Goal: Information Seeking & Learning: Learn about a topic

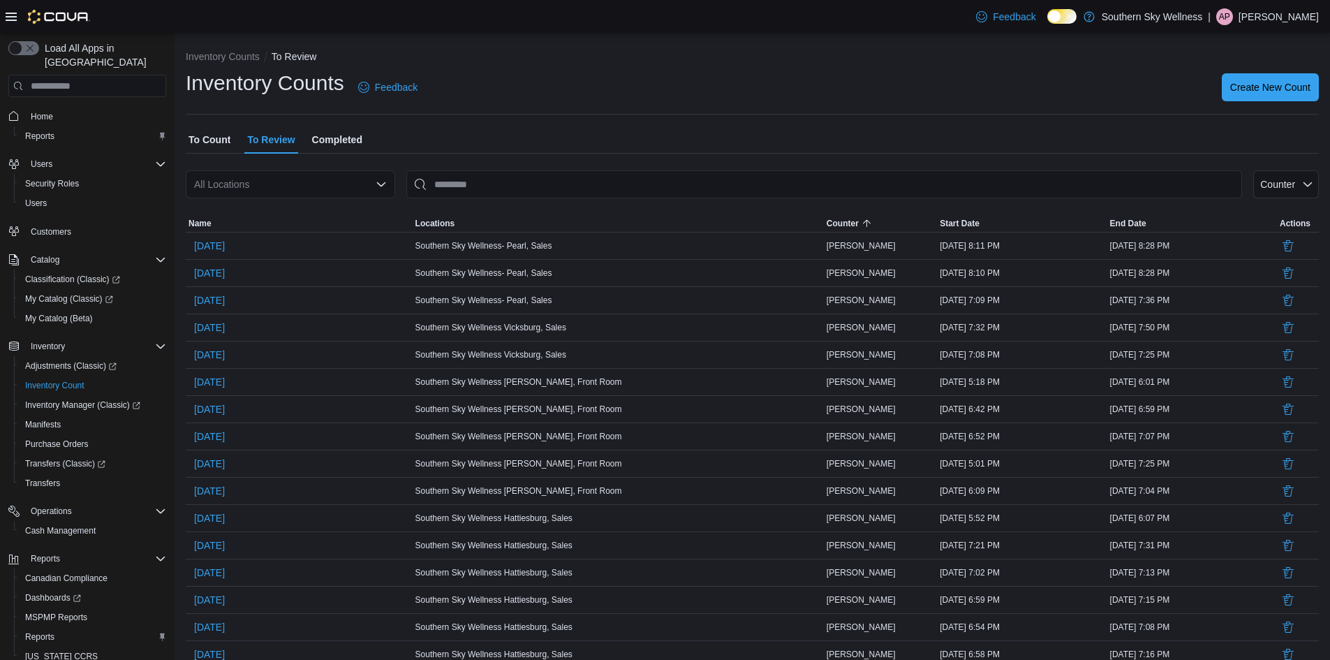
click at [340, 137] on span "Completed" at bounding box center [337, 140] width 50 height 28
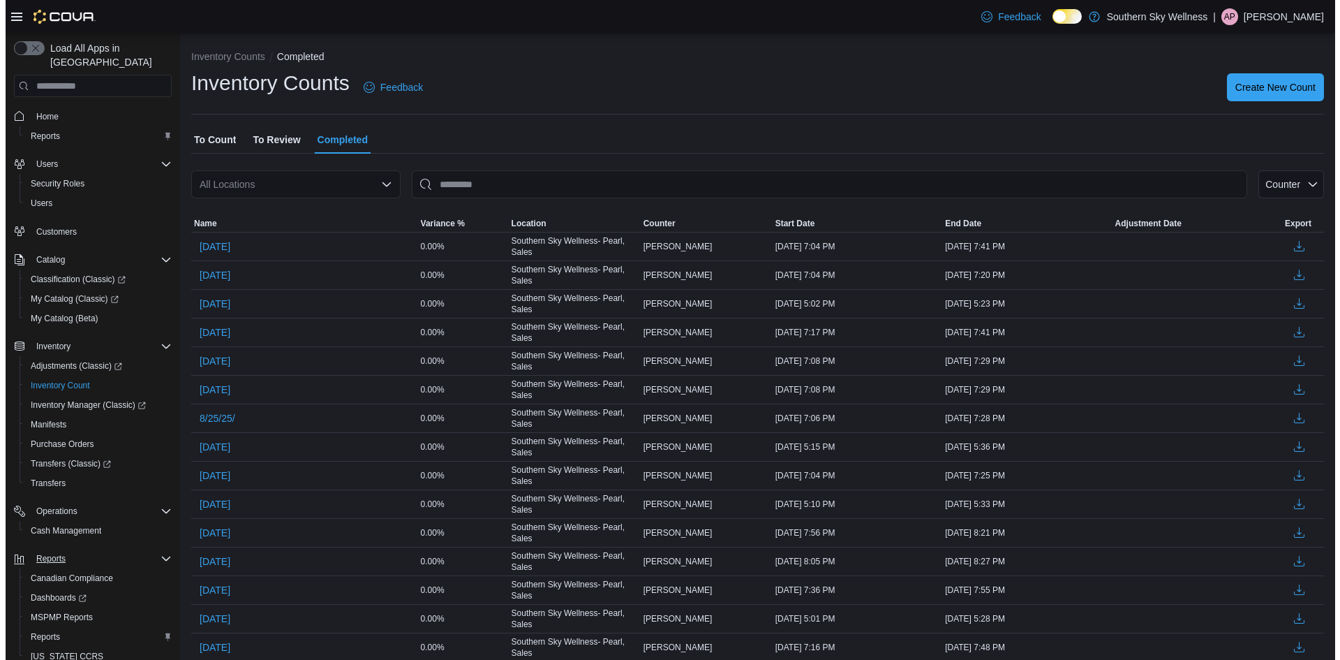
scroll to position [44, 0]
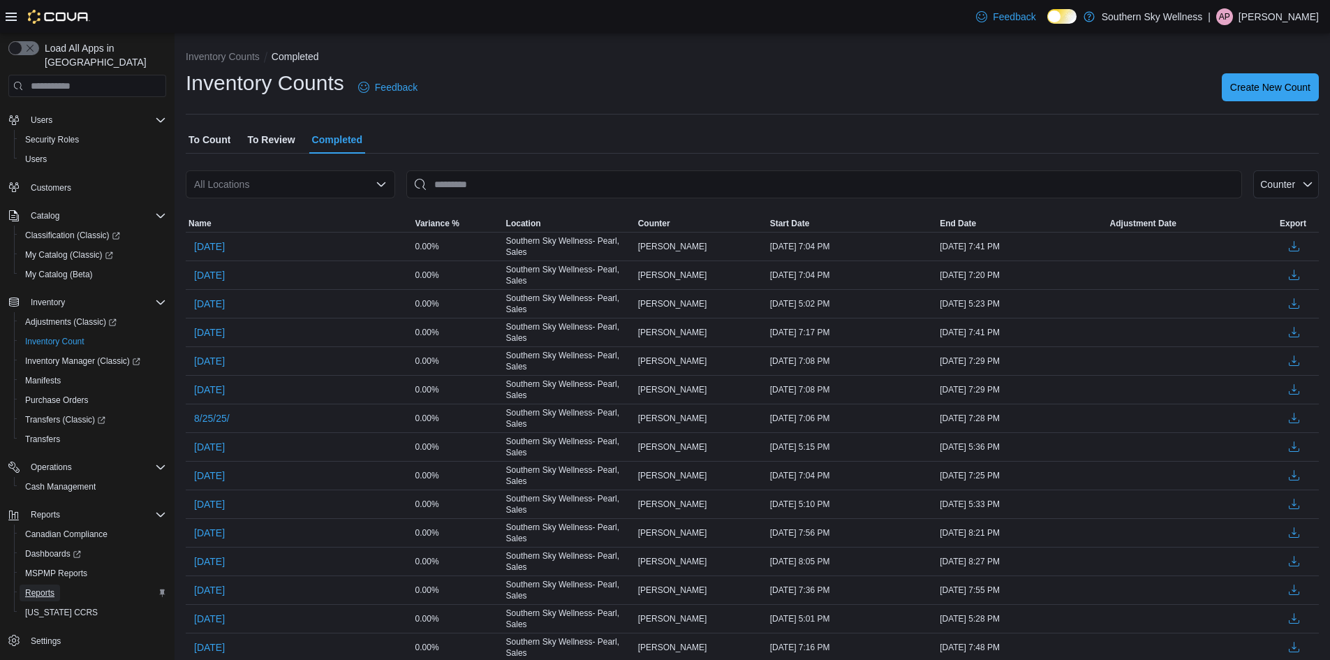
click at [57, 584] on link "Reports" at bounding box center [40, 592] width 40 height 17
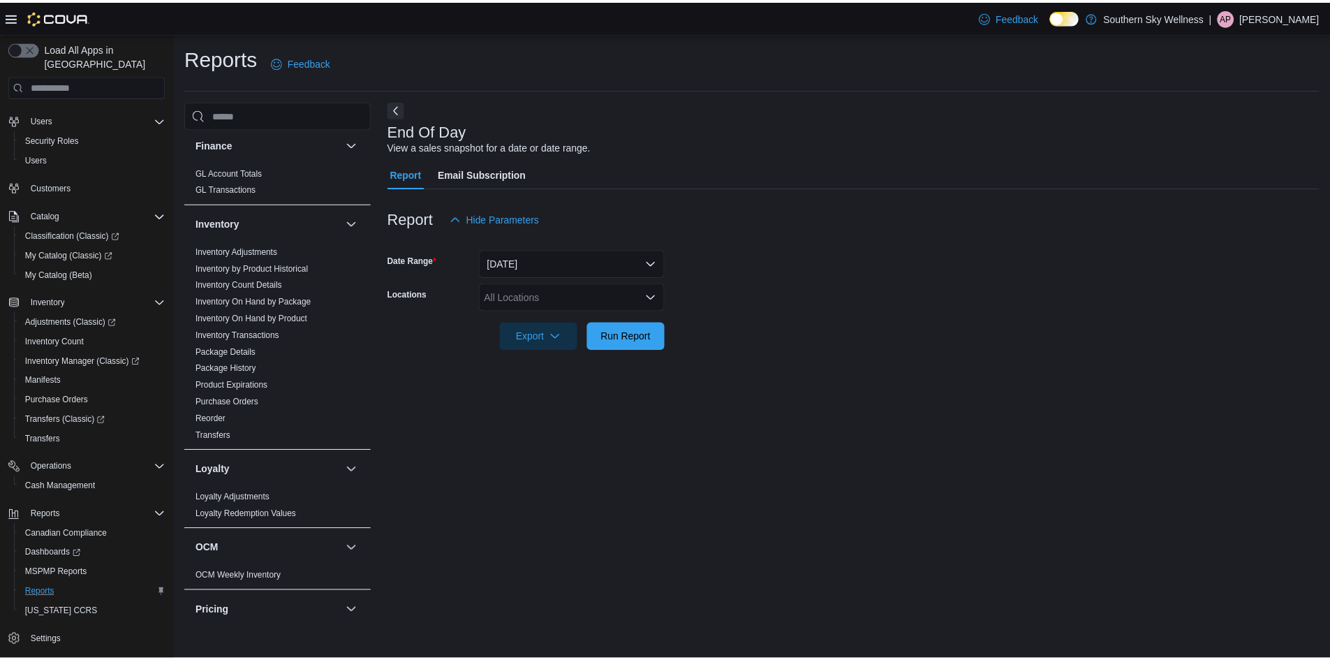
scroll to position [349, 0]
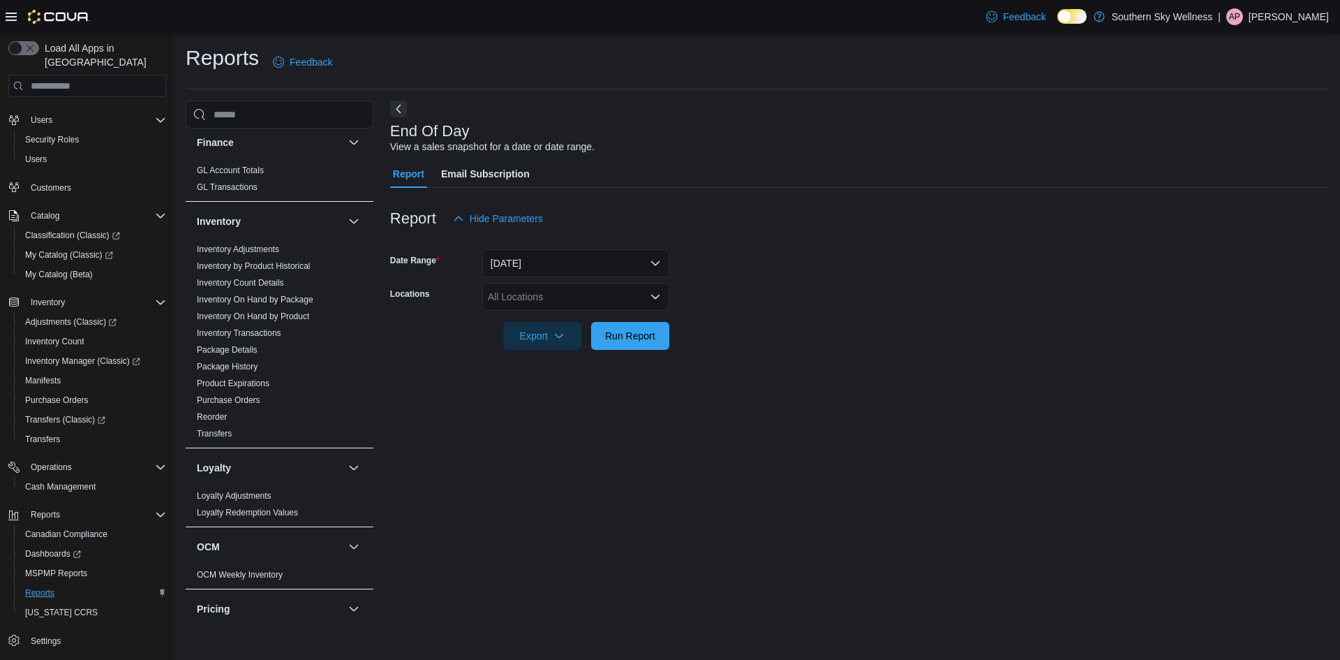
click at [515, 303] on div "All Locations" at bounding box center [575, 297] width 187 height 28
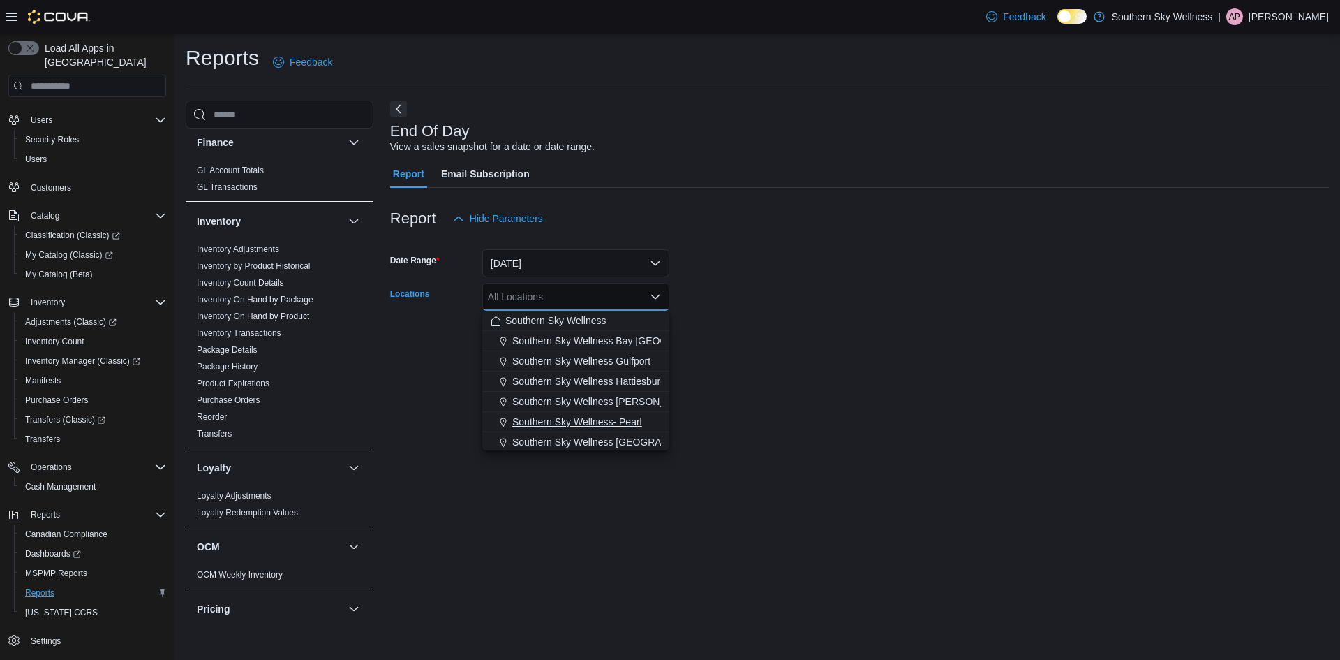
click at [623, 414] on button "Southern Sky Wellness- Pearl" at bounding box center [575, 422] width 187 height 20
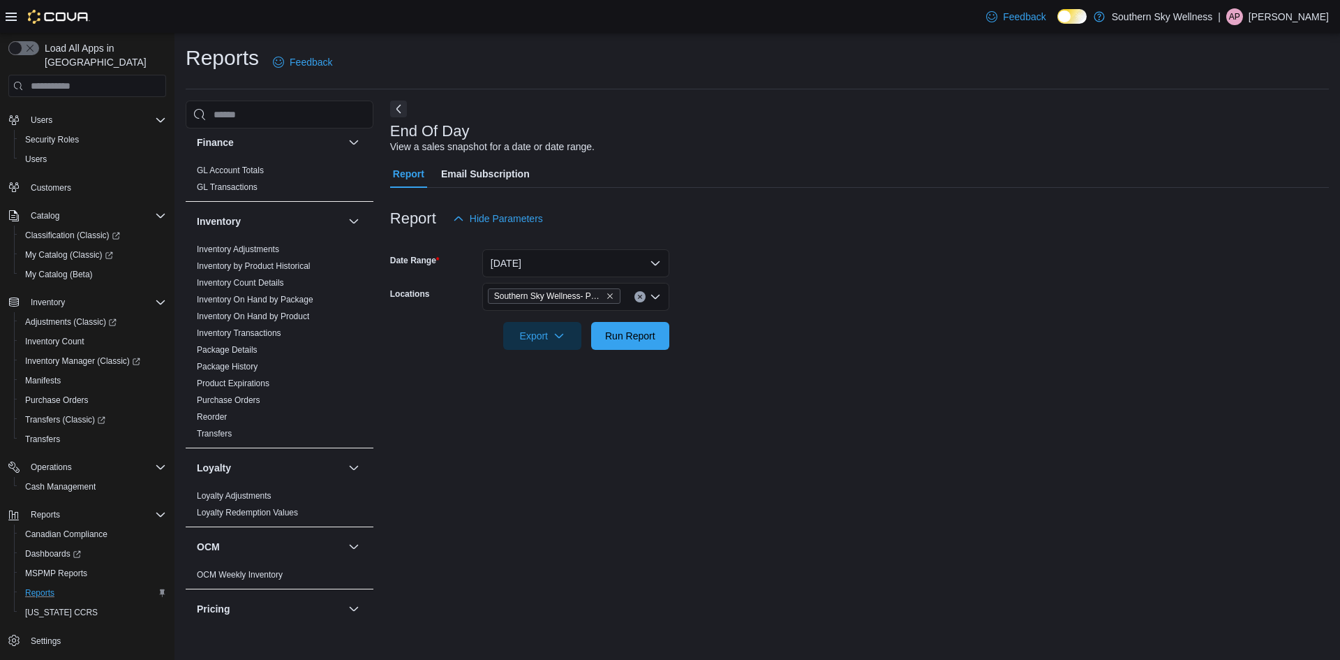
drag, startPoint x: 749, startPoint y: 393, endPoint x: 736, endPoint y: 393, distance: 13.3
click at [747, 393] on div "End Of Day View a sales snapshot for a date or date range. Report Email Subscri…" at bounding box center [859, 362] width 939 height 523
click at [651, 345] on span "Run Report" at bounding box center [630, 335] width 61 height 28
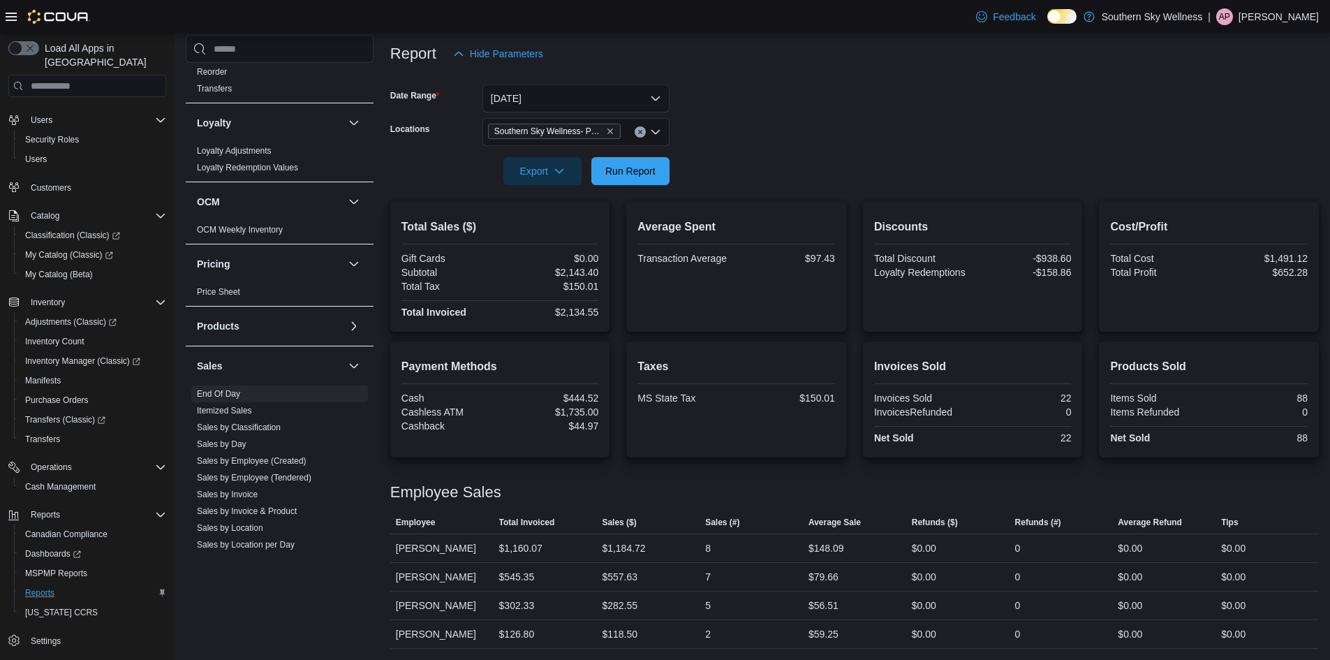
scroll to position [768, 0]
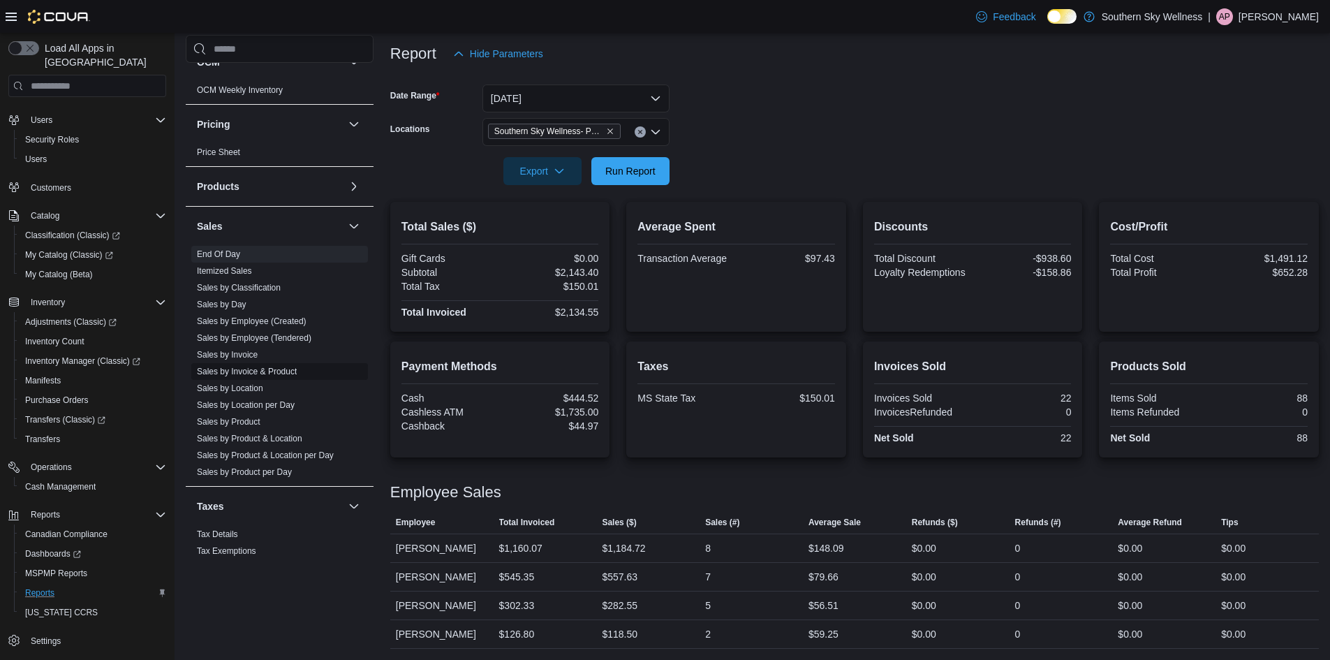
click at [267, 375] on link "Sales by Invoice & Product" at bounding box center [247, 371] width 100 height 10
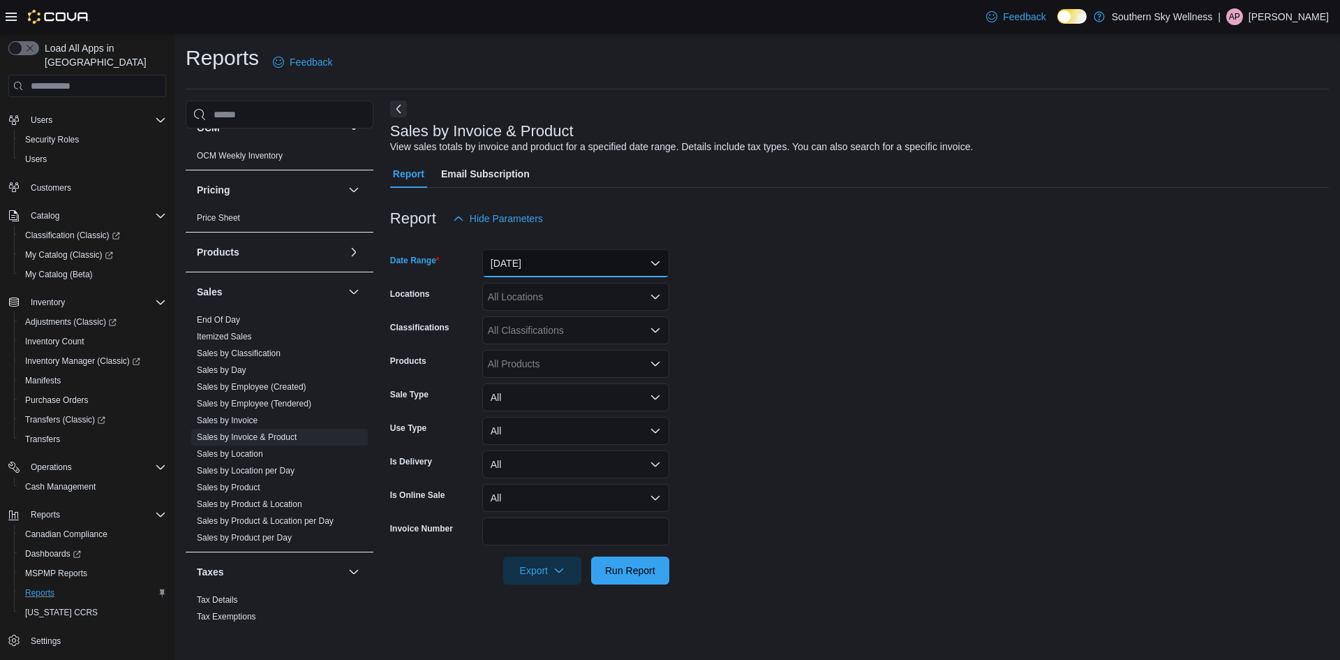
click at [572, 258] on button "[DATE]" at bounding box center [575, 263] width 187 height 28
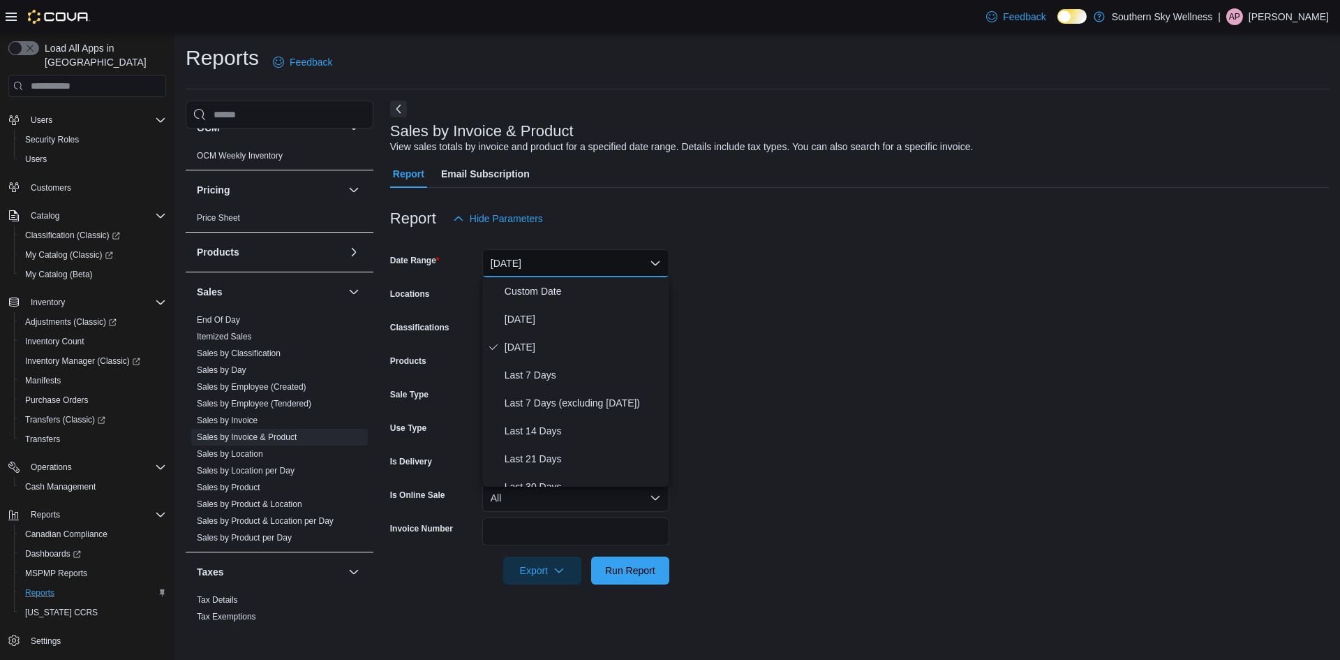
drag, startPoint x: 724, startPoint y: 274, endPoint x: 611, endPoint y: 270, distance: 112.4
click at [723, 274] on form "Date Range [DATE] Locations All Locations Classifications All Classifications P…" at bounding box center [859, 408] width 939 height 352
click at [595, 265] on button "[DATE]" at bounding box center [575, 263] width 187 height 28
click at [567, 293] on span "Custom Date" at bounding box center [584, 291] width 159 height 17
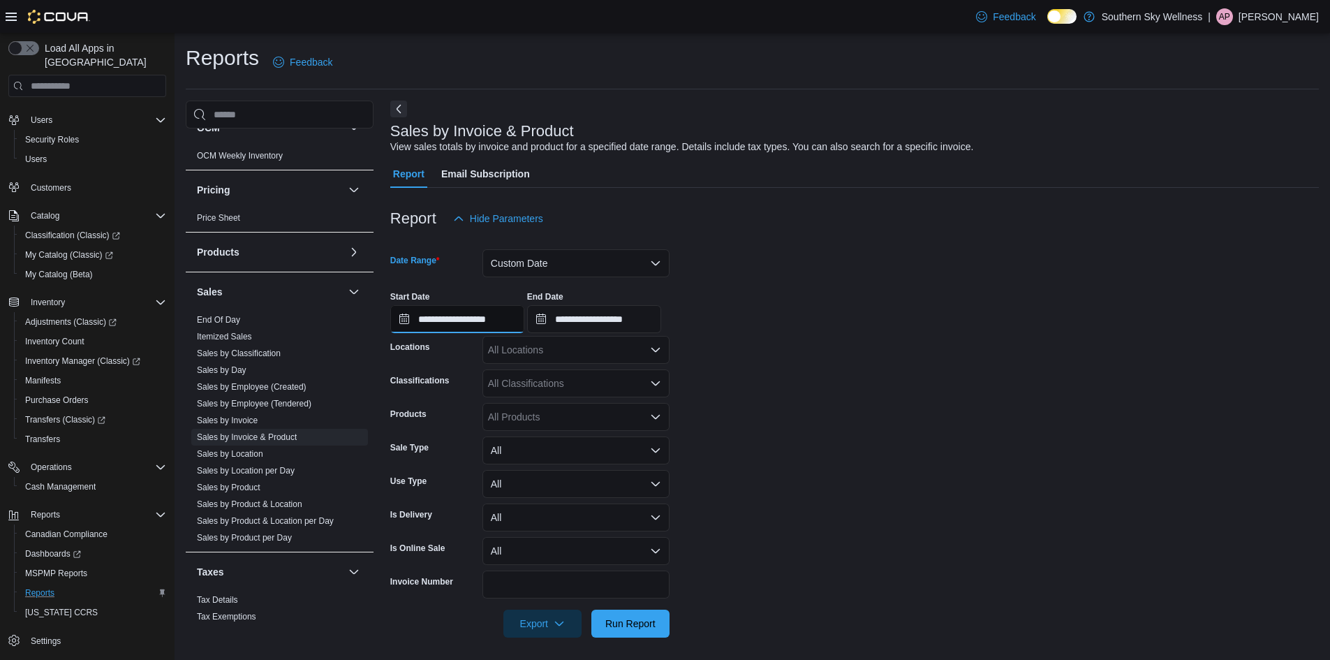
click at [479, 325] on input "**********" at bounding box center [457, 319] width 134 height 28
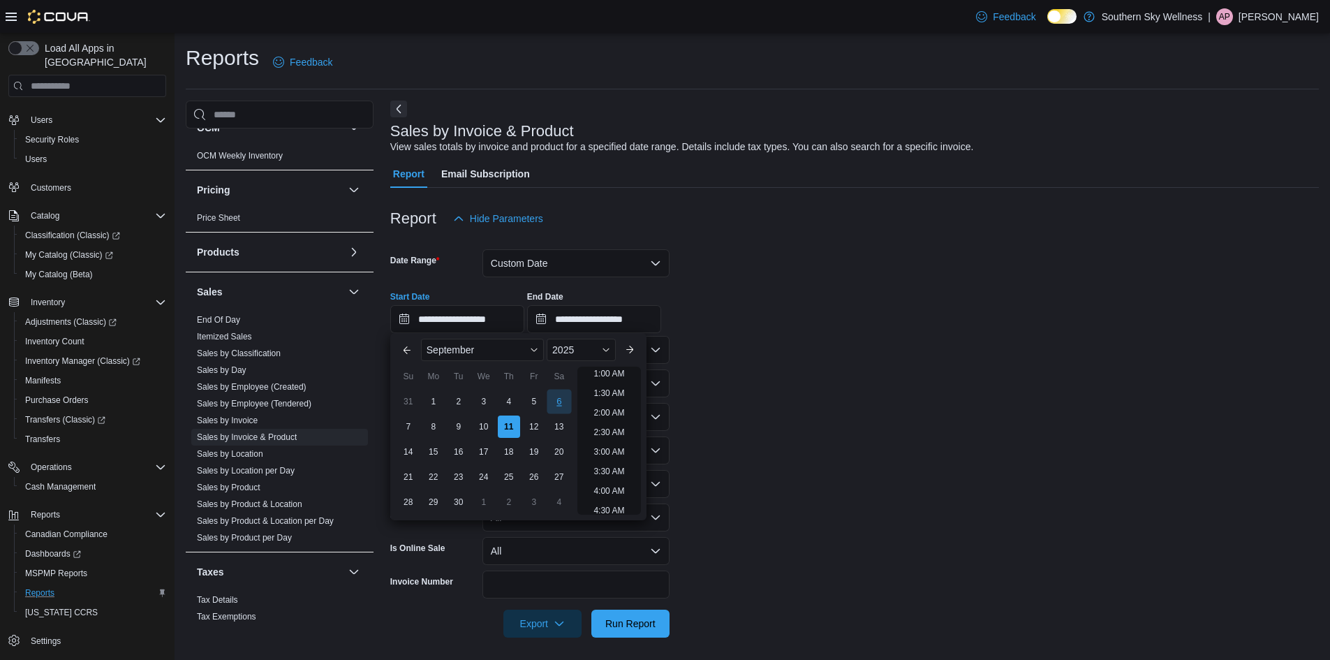
click at [564, 403] on div "6" at bounding box center [558, 401] width 24 height 24
type input "**********"
click at [616, 322] on input "**********" at bounding box center [594, 319] width 134 height 28
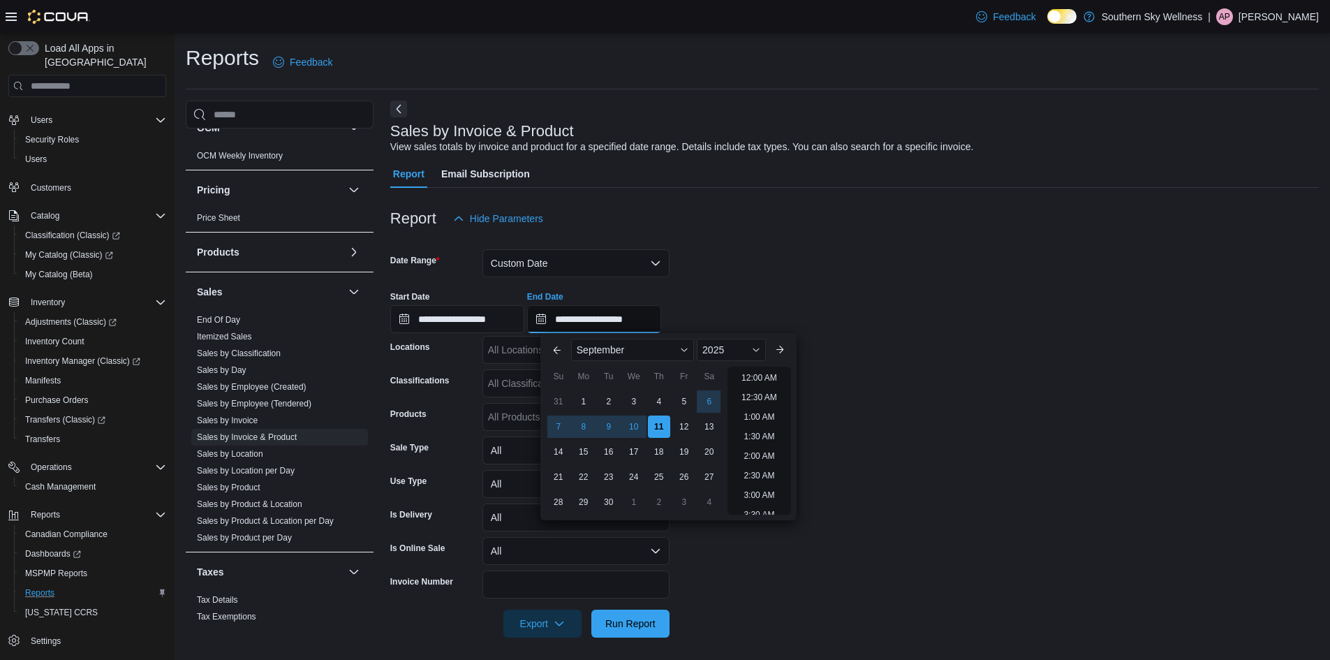
scroll to position [793, 0]
click at [710, 397] on div "6" at bounding box center [709, 401] width 24 height 24
type input "**********"
click at [839, 355] on form "**********" at bounding box center [854, 434] width 928 height 405
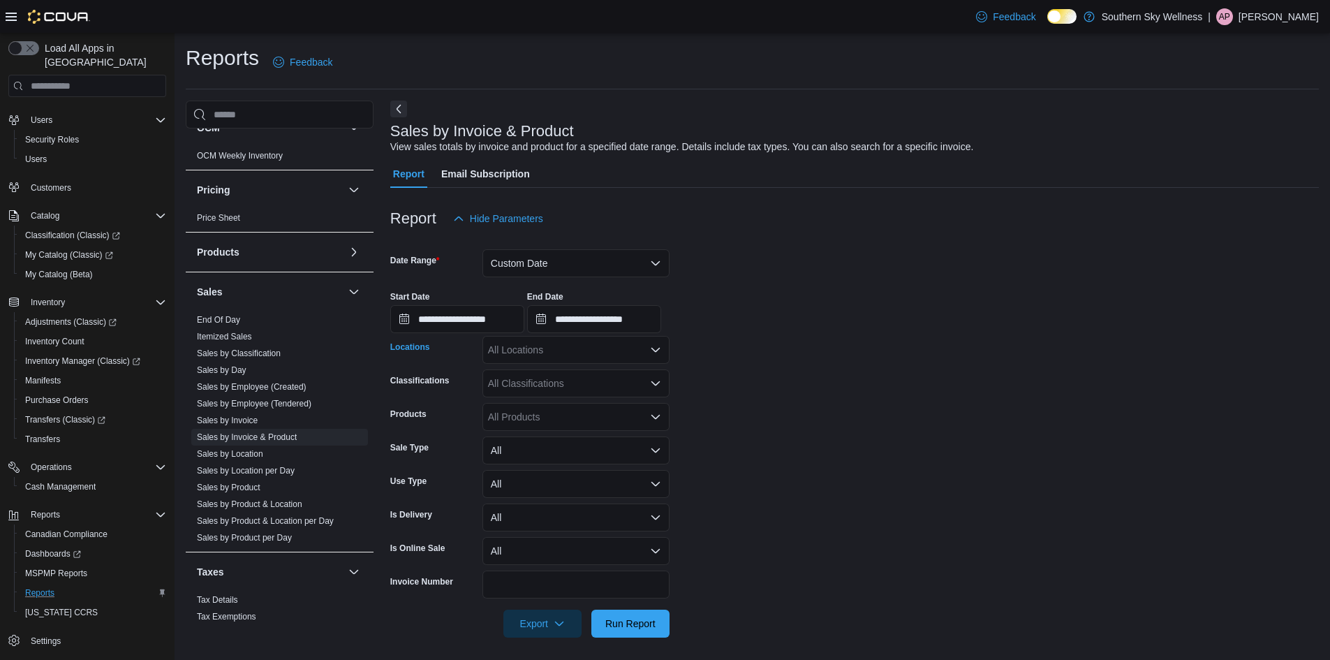
click at [584, 347] on div "All Locations" at bounding box center [575, 350] width 187 height 28
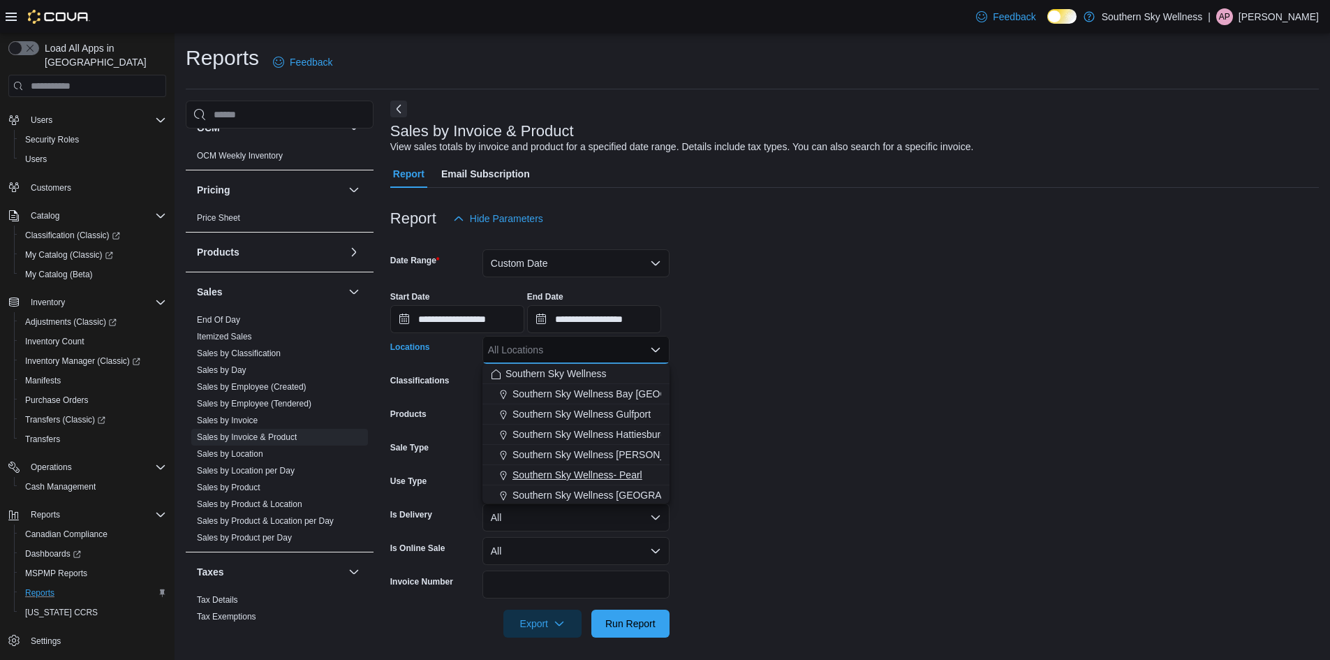
click at [631, 470] on span "Southern Sky Wellness- Pearl" at bounding box center [577, 475] width 130 height 14
click at [742, 432] on form "**********" at bounding box center [854, 434] width 928 height 405
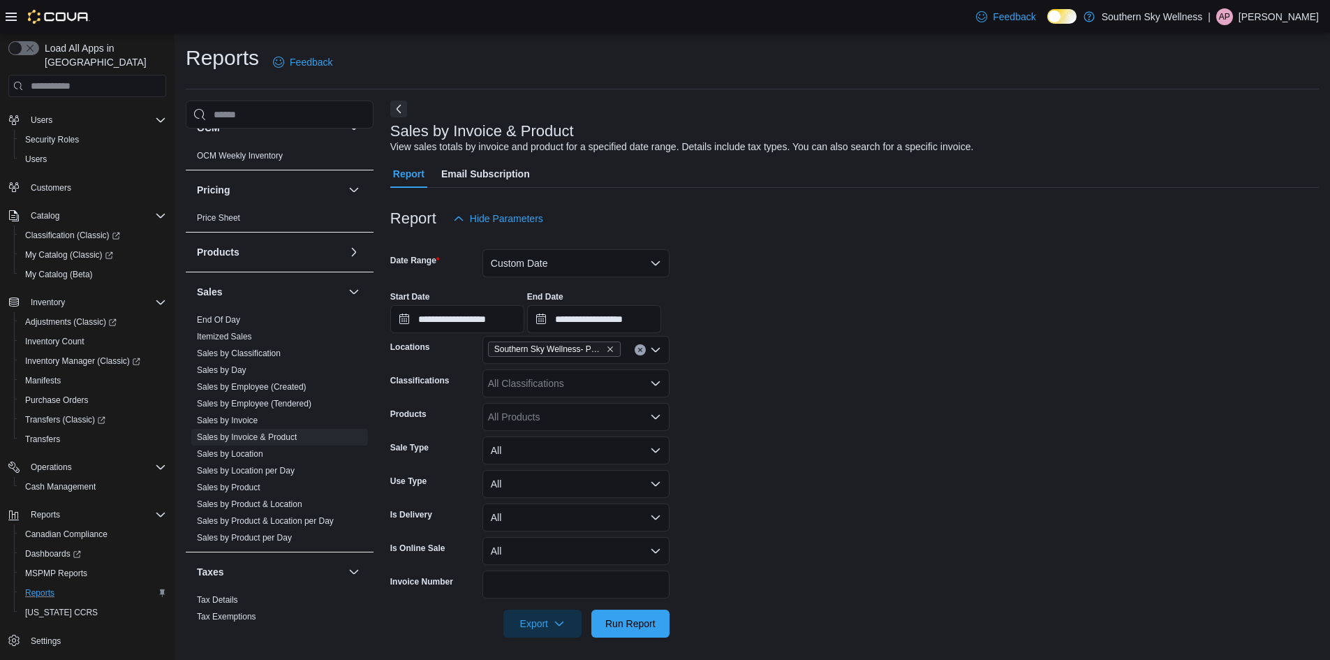
click at [555, 422] on div "All Products" at bounding box center [575, 417] width 187 height 28
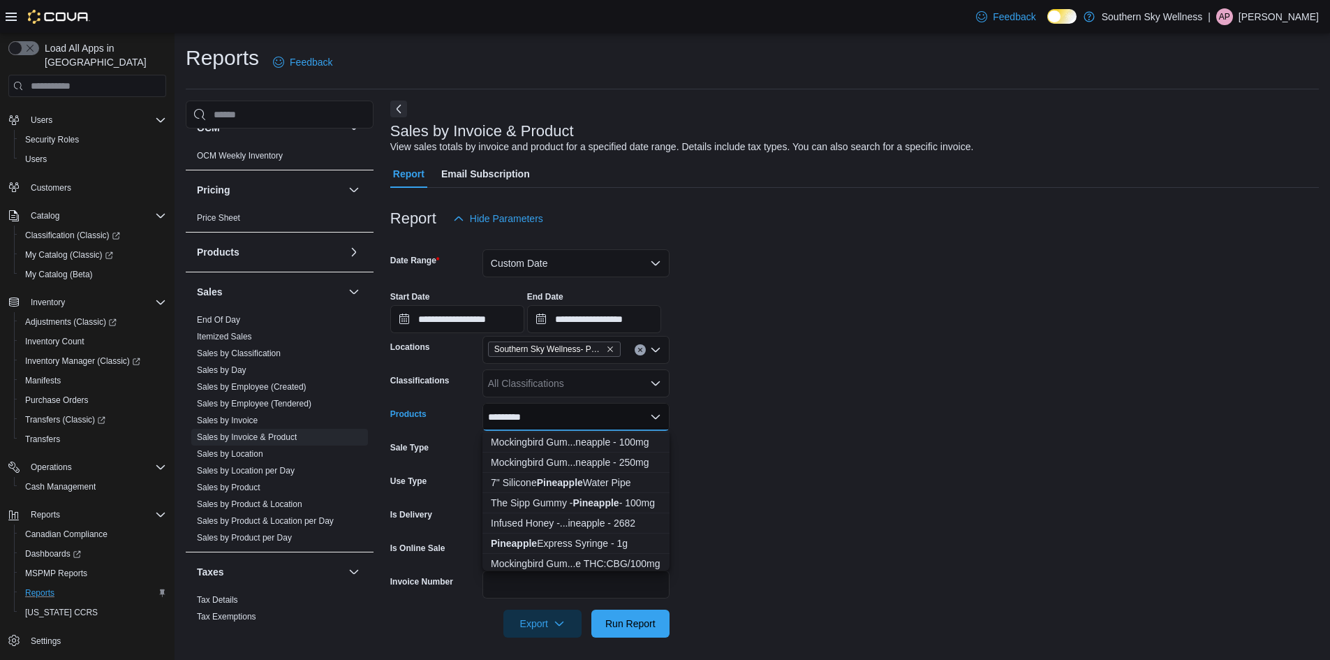
scroll to position [140, 0]
type input "*********"
click at [570, 498] on div "Pineapple Express Gummies - 500mg" at bounding box center [576, 503] width 170 height 14
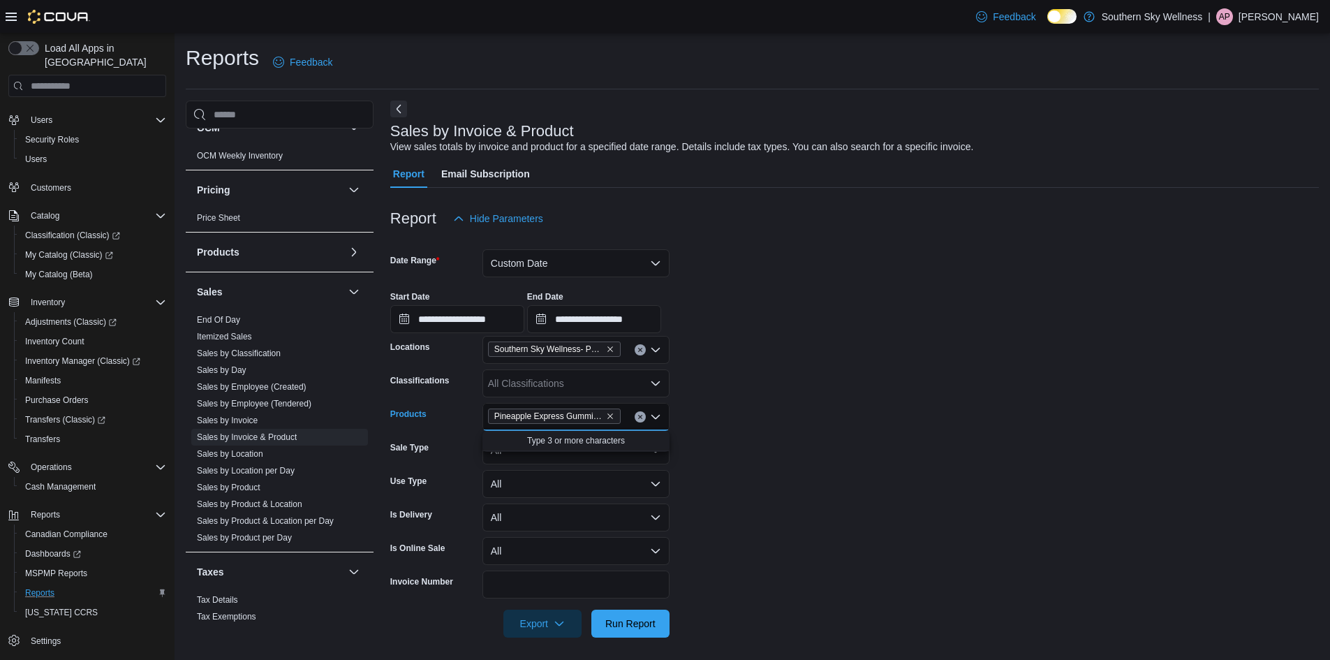
scroll to position [0, 0]
click at [765, 485] on form "**********" at bounding box center [854, 434] width 928 height 405
click at [639, 629] on span "Run Report" at bounding box center [630, 623] width 50 height 14
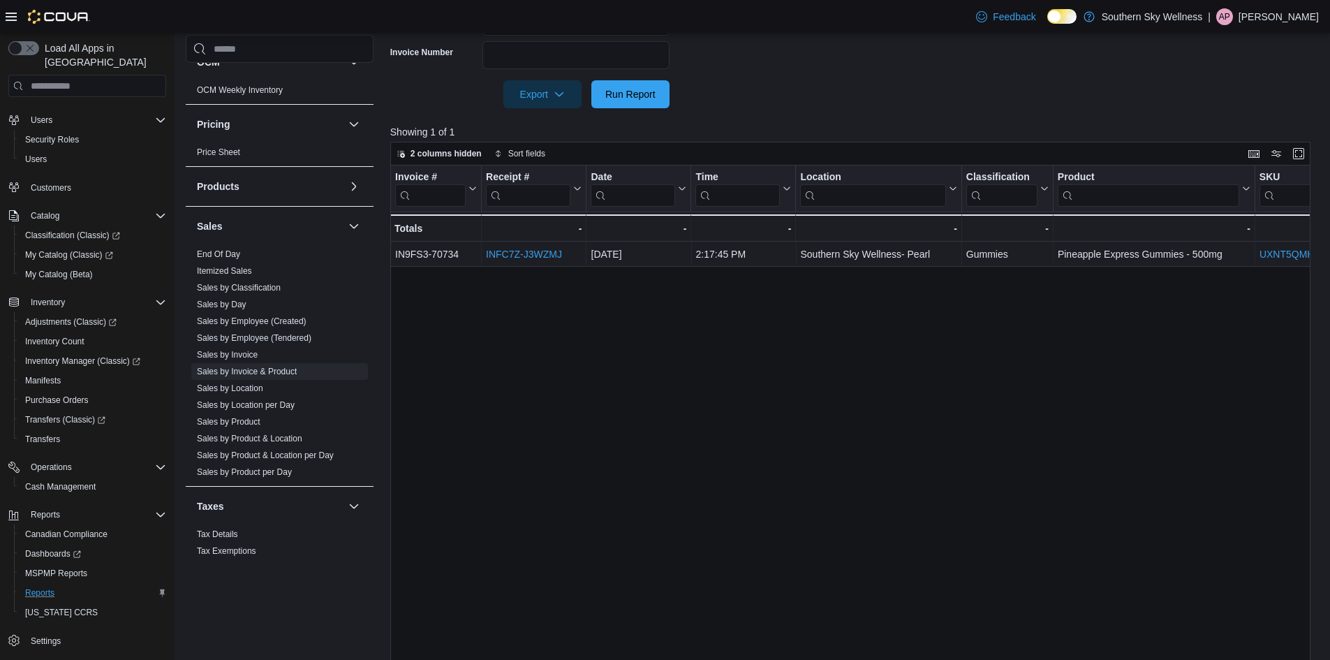
scroll to position [550, 0]
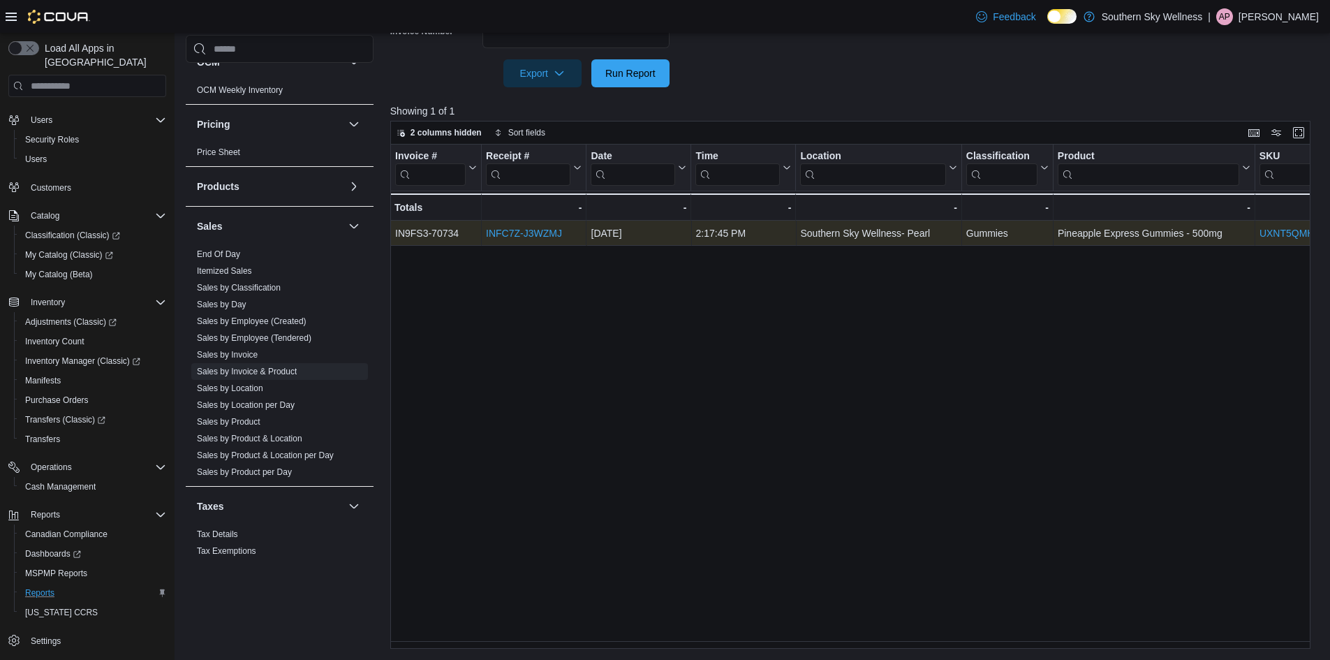
click at [537, 237] on link "INFC7Z-J3WZMJ" at bounding box center [524, 233] width 76 height 11
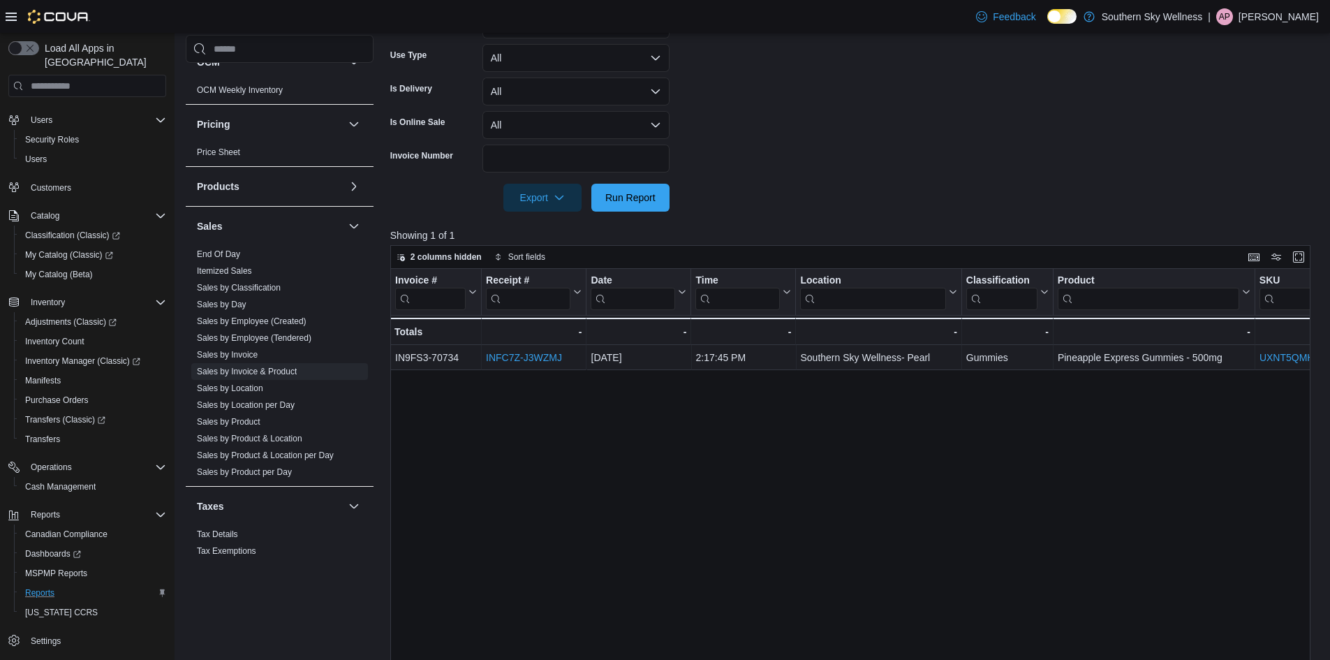
scroll to position [271, 0]
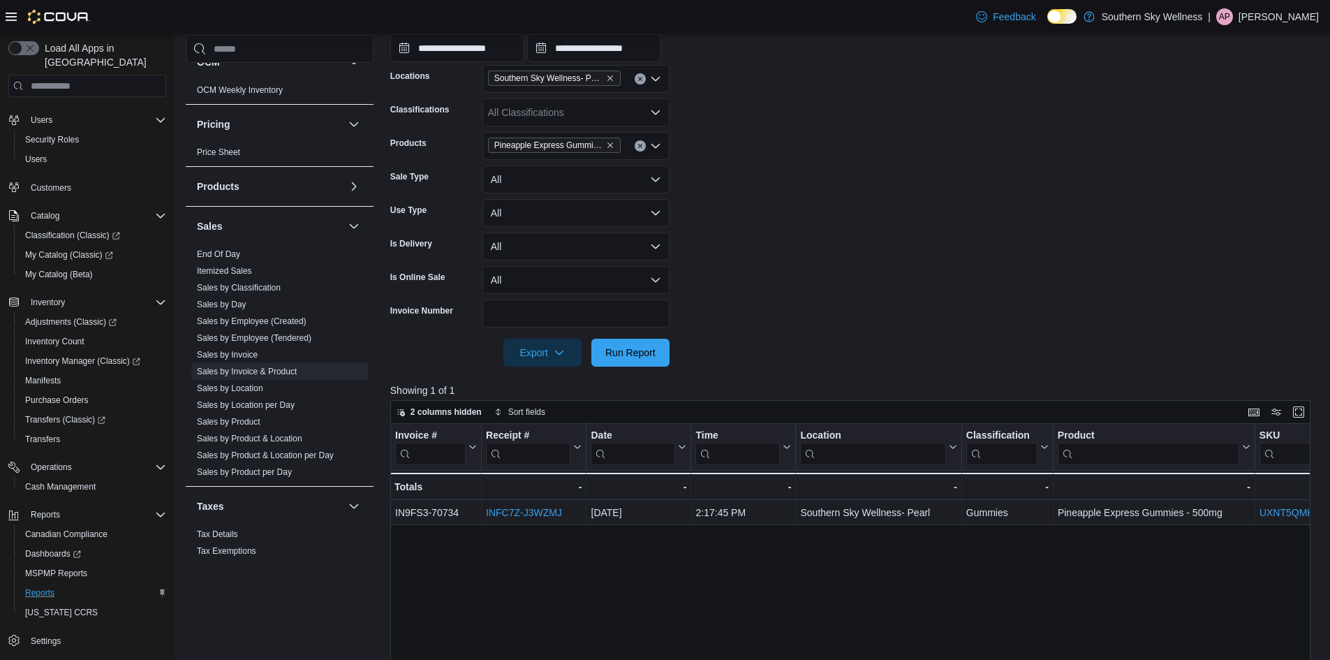
drag, startPoint x: 641, startPoint y: 140, endPoint x: 603, endPoint y: 140, distance: 38.4
click at [641, 140] on button "Clear input" at bounding box center [639, 145] width 11 height 11
click at [590, 140] on div "All Products Combo box. Selected. Combo box input. All Products. Type some text…" at bounding box center [575, 146] width 187 height 28
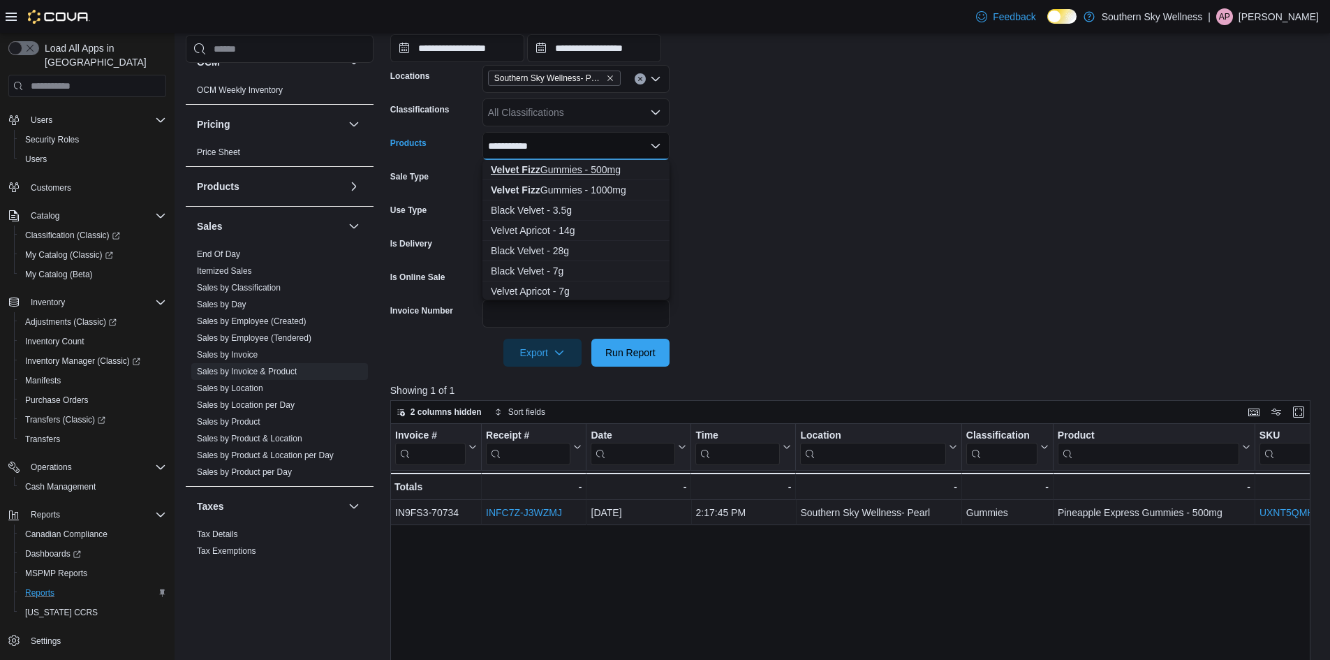
type input "**********"
click at [605, 166] on div "Velvet Fizz Gummies - 500mg" at bounding box center [576, 170] width 170 height 14
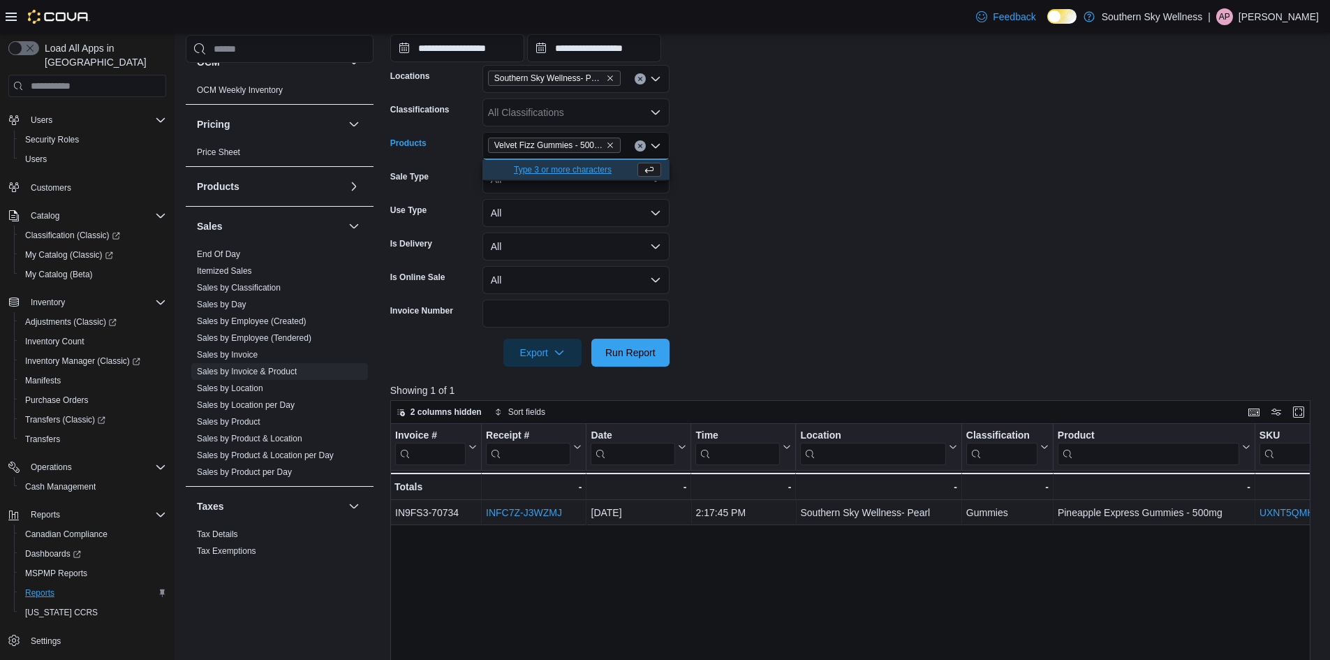
drag, startPoint x: 770, startPoint y: 179, endPoint x: 768, endPoint y: 190, distance: 11.4
click at [770, 179] on form "**********" at bounding box center [855, 164] width 930 height 405
click at [628, 351] on span "Run Report" at bounding box center [630, 352] width 50 height 14
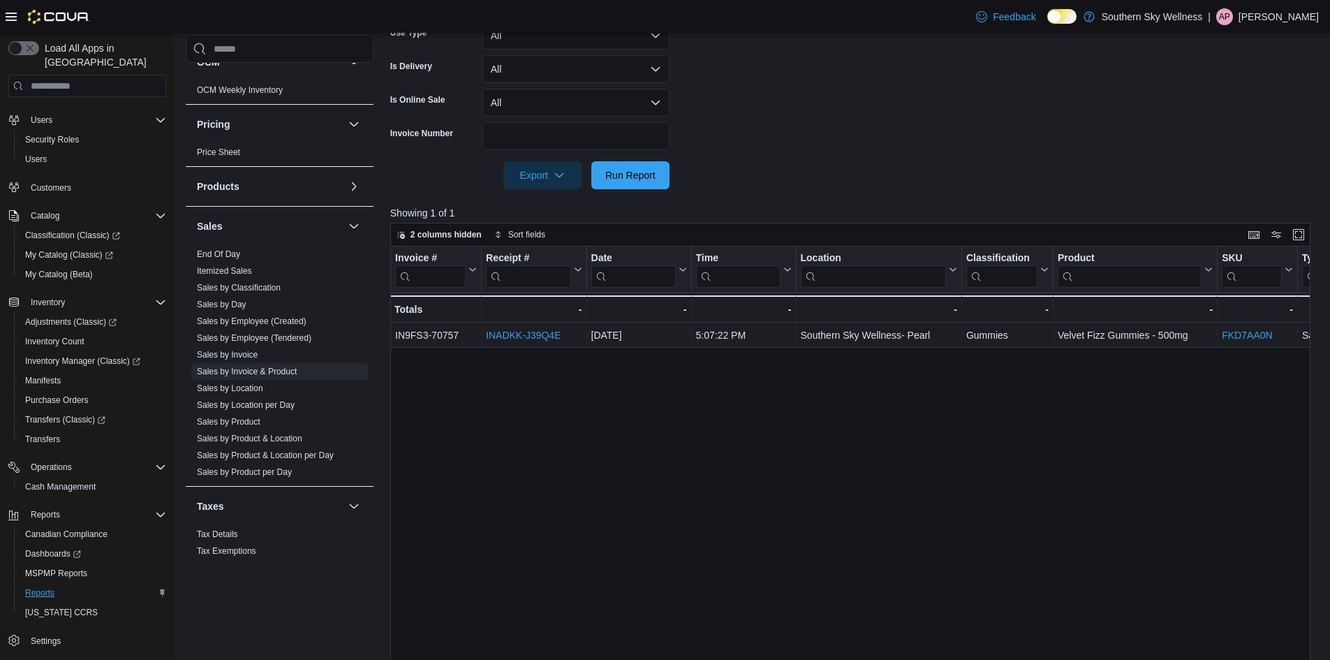
scroll to position [480, 0]
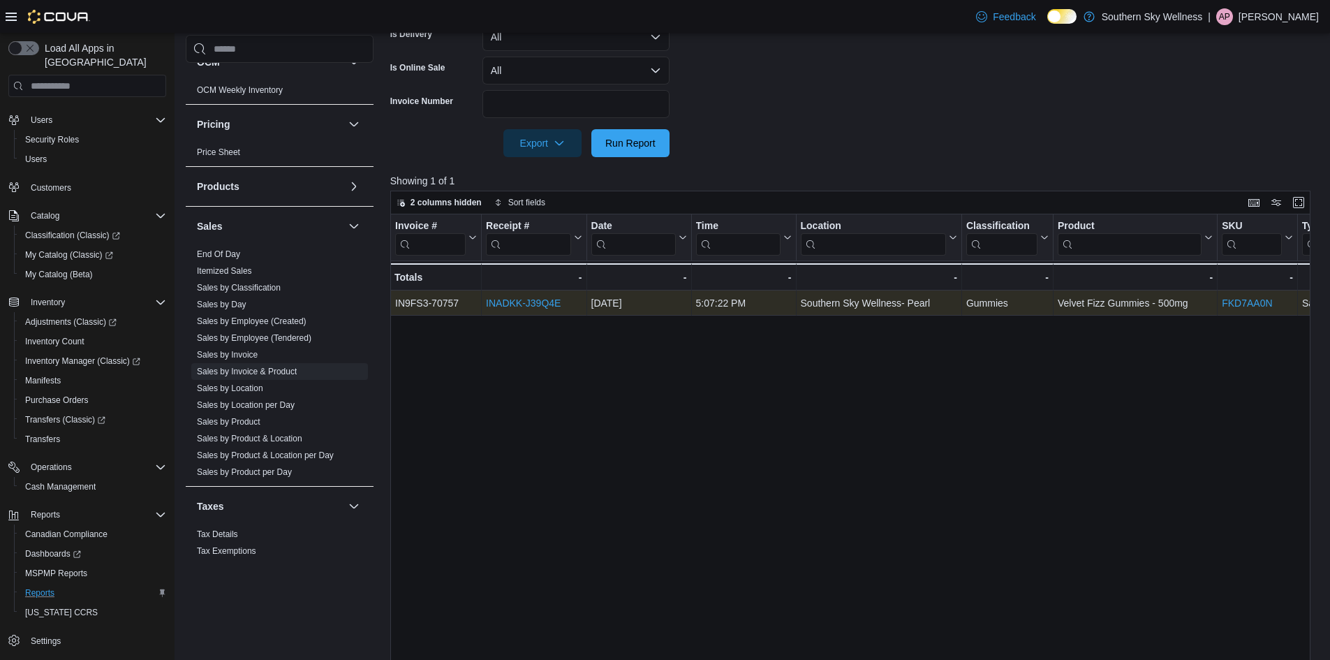
click at [509, 304] on link "INADKK-J39Q4E" at bounding box center [523, 302] width 75 height 11
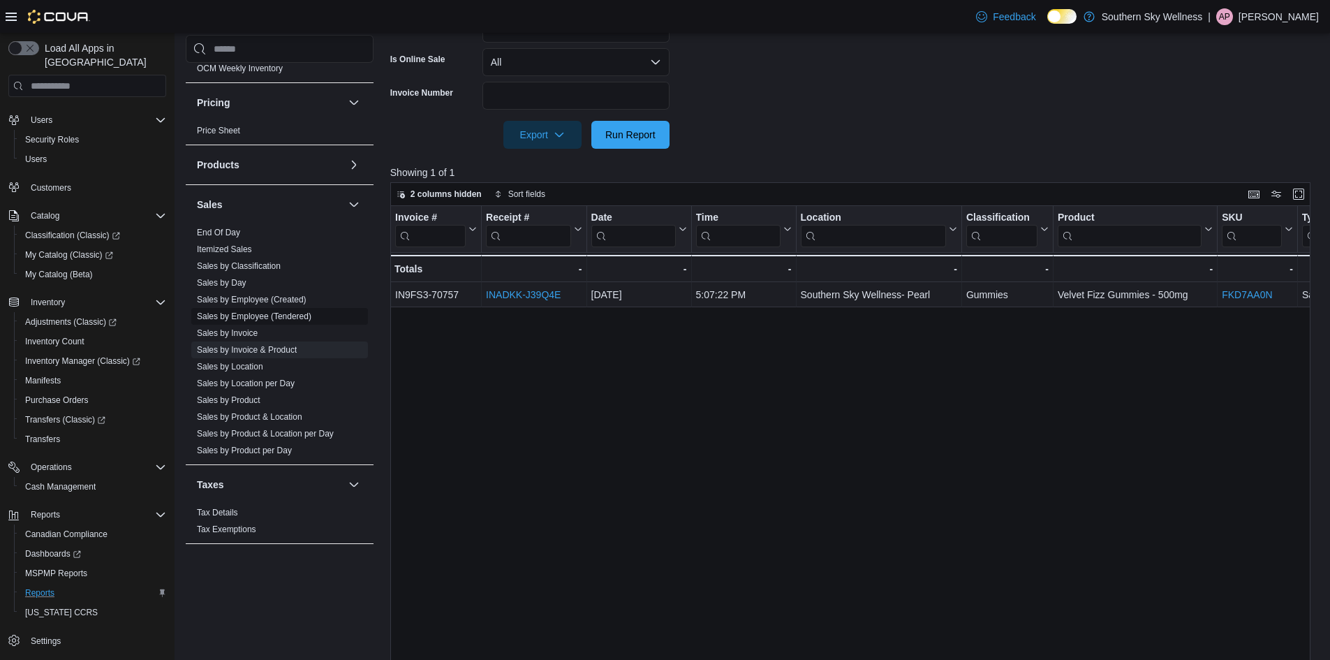
scroll to position [550, 0]
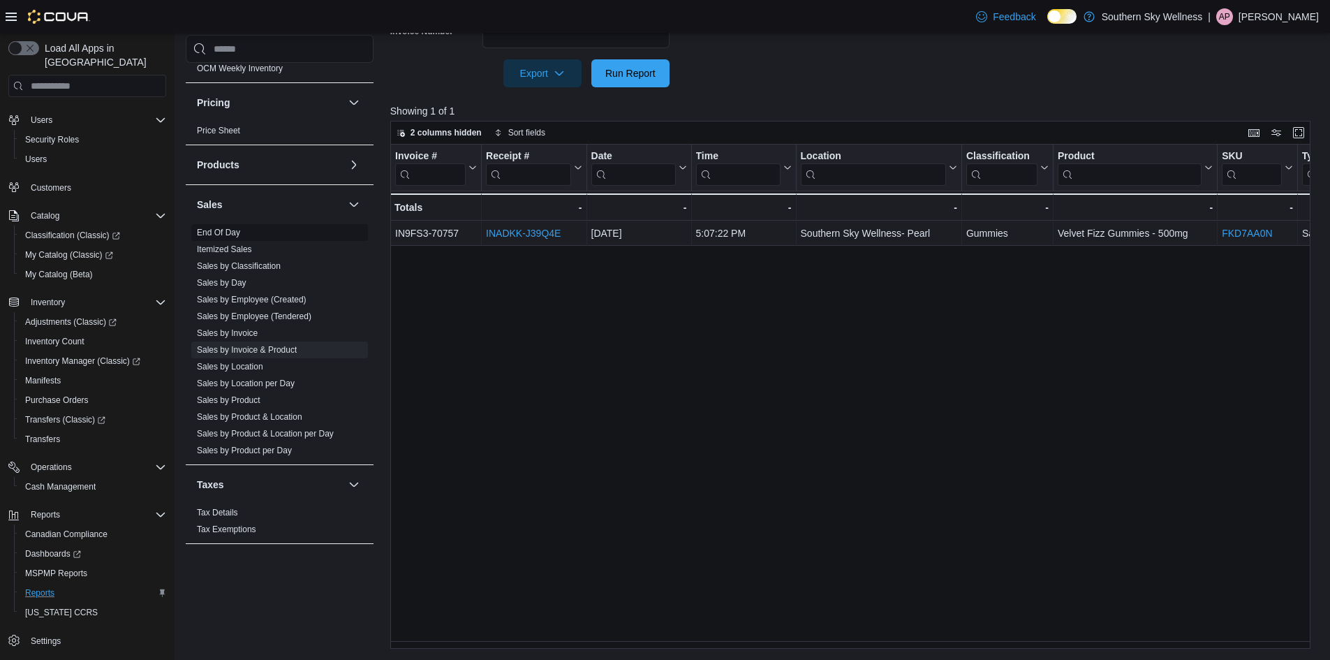
drag, startPoint x: 228, startPoint y: 233, endPoint x: 288, endPoint y: 299, distance: 89.4
click at [228, 233] on link "End Of Day" at bounding box center [218, 233] width 43 height 10
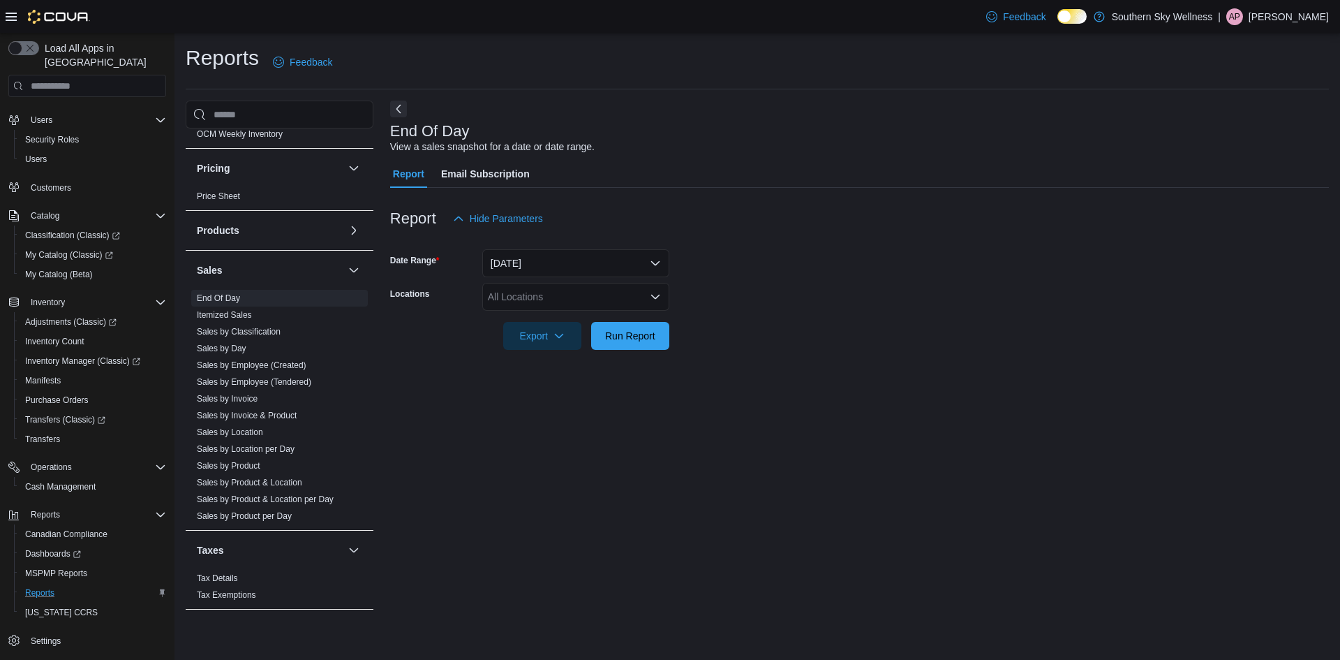
click at [529, 307] on div "All Locations" at bounding box center [575, 297] width 187 height 28
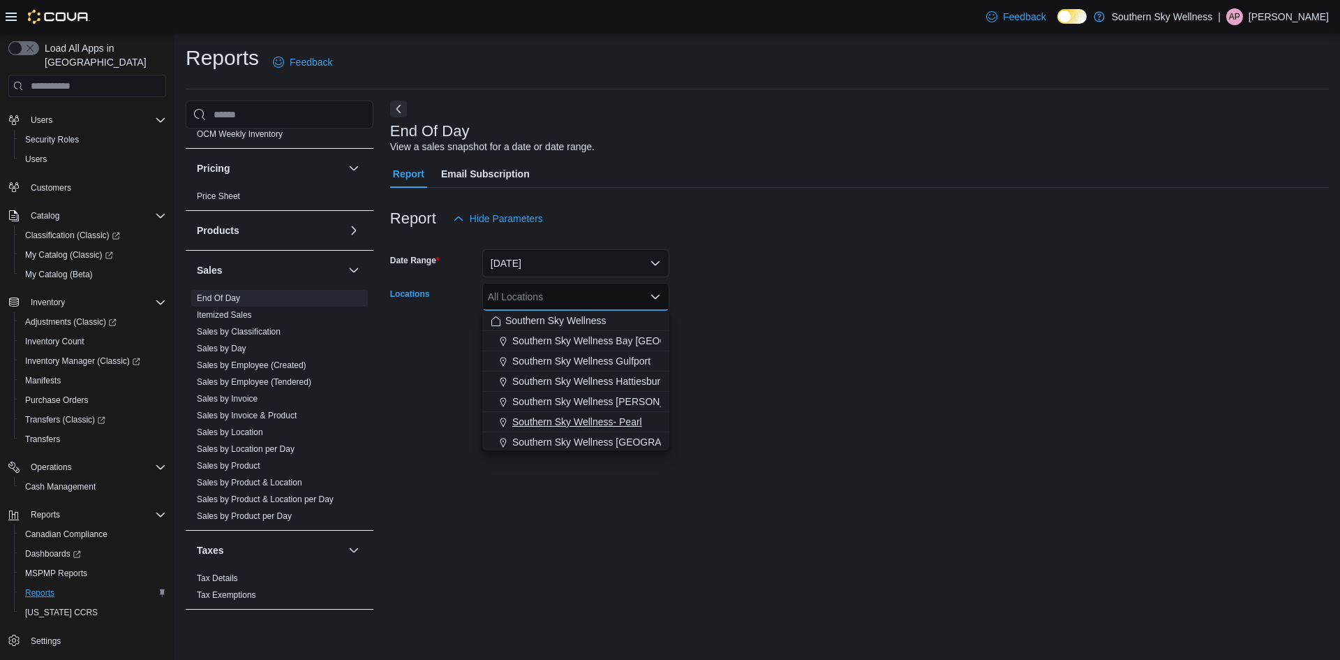
click at [576, 423] on span "Southern Sky Wellness- Pearl" at bounding box center [577, 422] width 130 height 14
click at [794, 401] on div "End Of Day View a sales snapshot for a date or date range. Report Email Subscri…" at bounding box center [859, 362] width 939 height 523
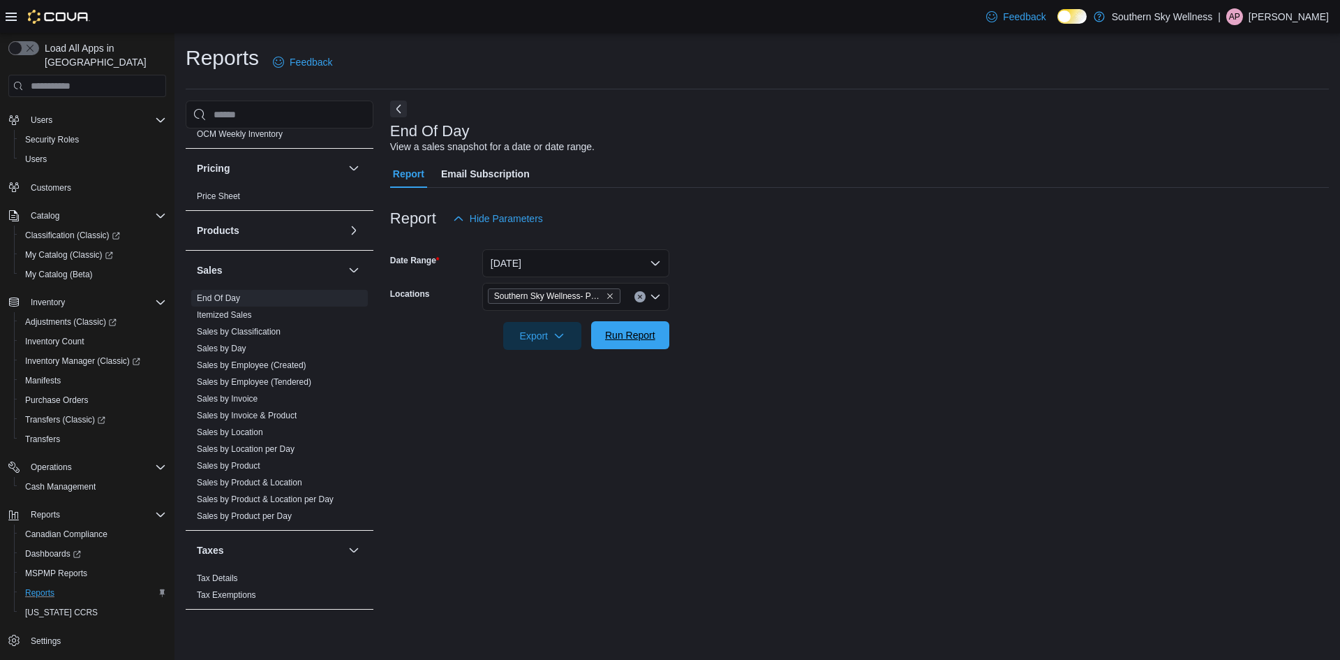
click at [634, 341] on span "Run Report" at bounding box center [630, 335] width 50 height 14
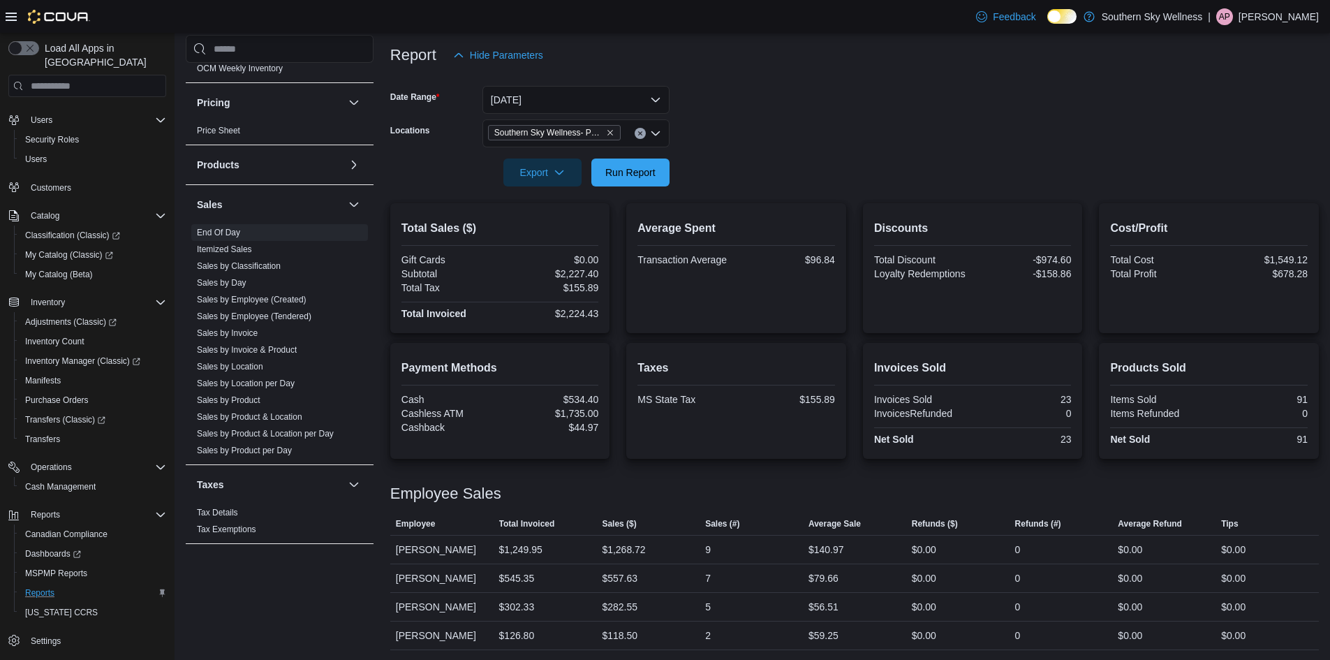
scroll to position [165, 0]
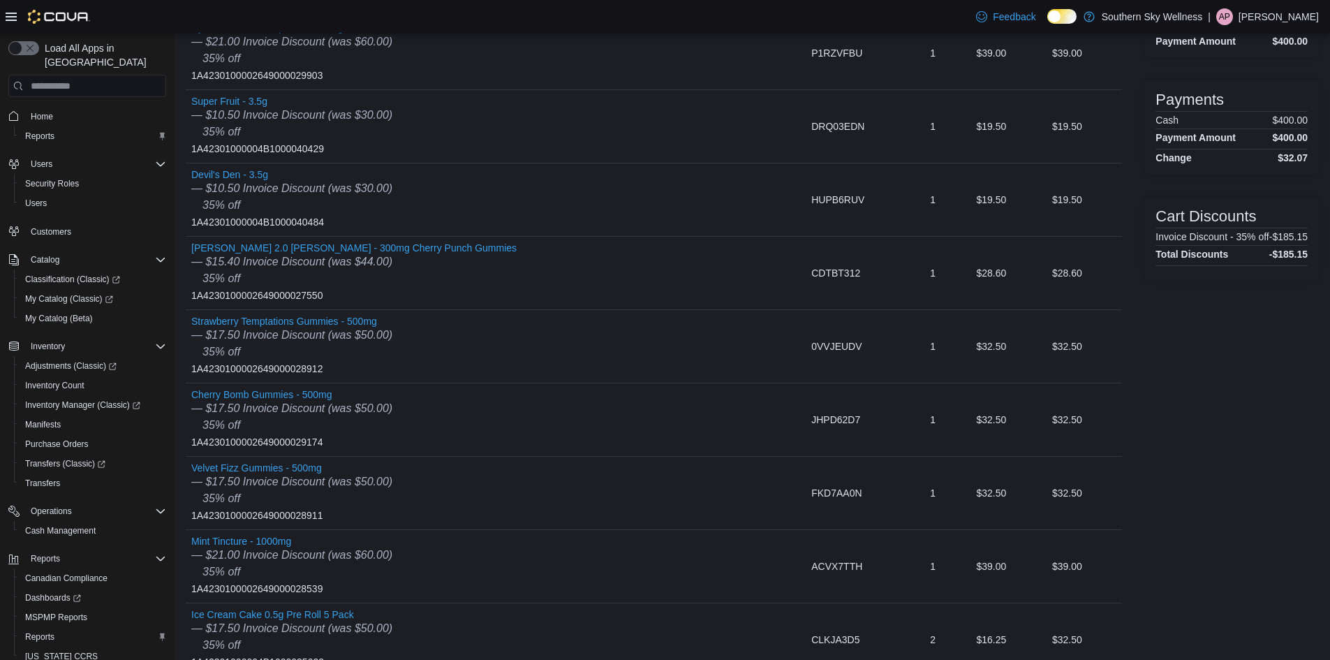
scroll to position [332, 0]
